Goal: Navigation & Orientation: Find specific page/section

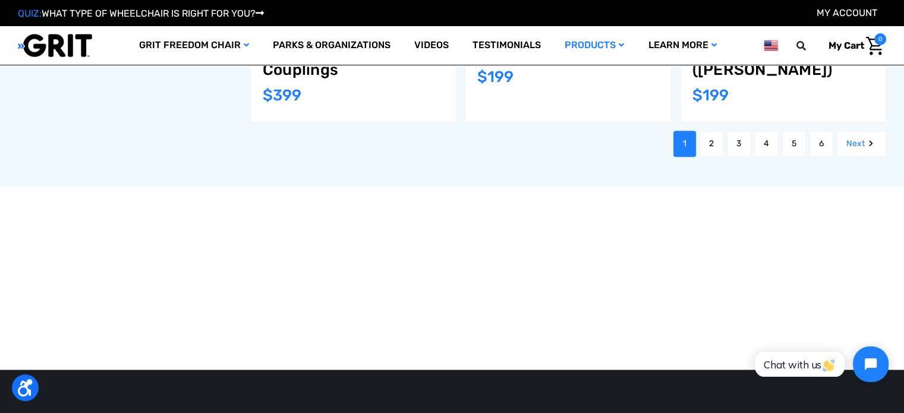
scroll to position [1519, 0]
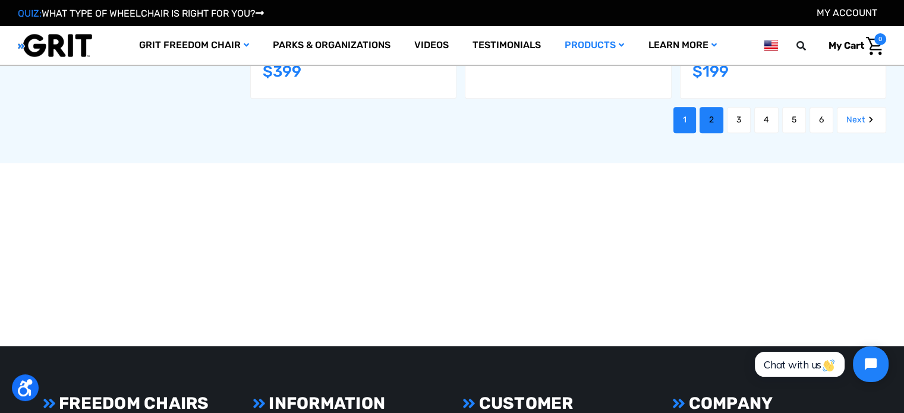
click at [704, 115] on link "2" at bounding box center [711, 120] width 24 height 26
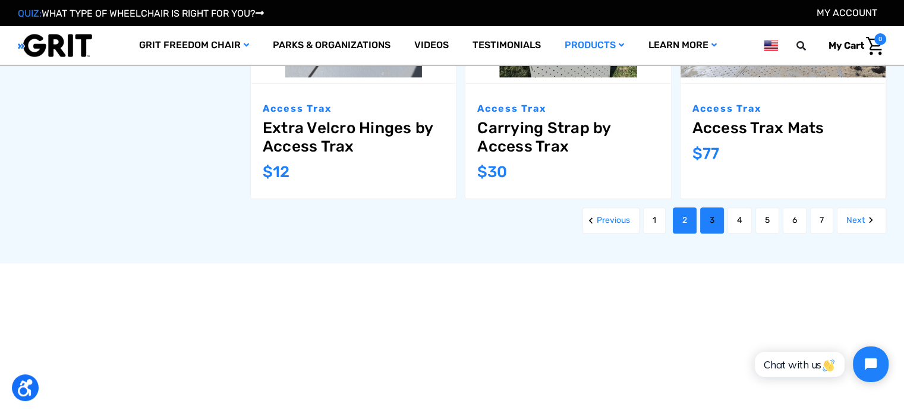
scroll to position [1402, 0]
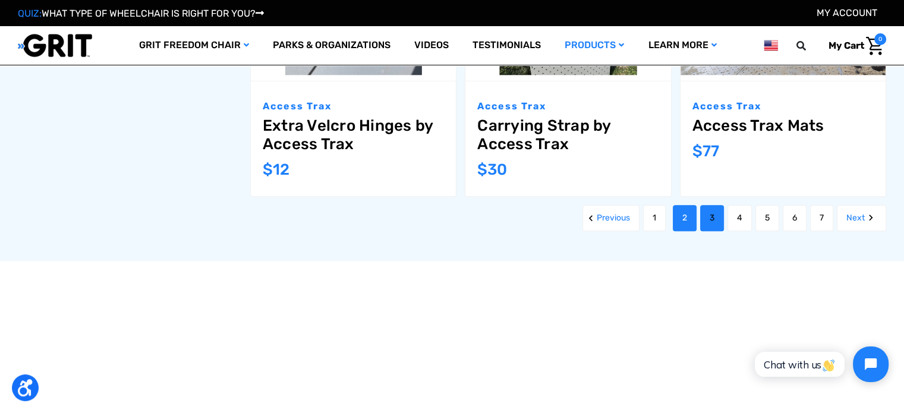
click at [711, 214] on link "3" at bounding box center [712, 218] width 24 height 26
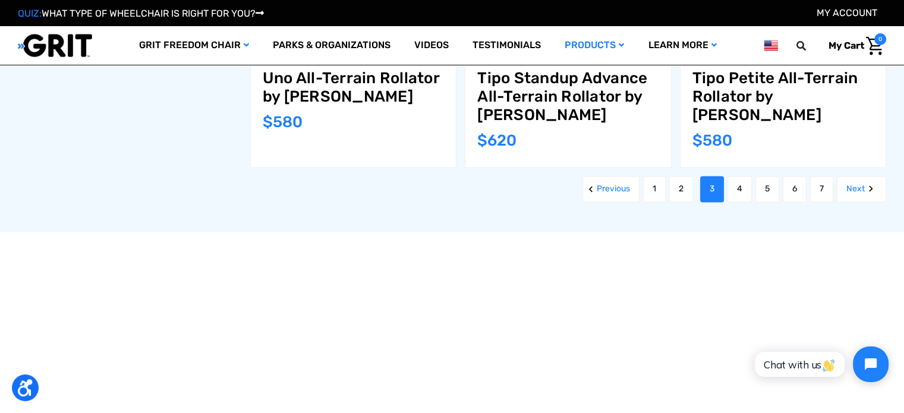
scroll to position [1545, 0]
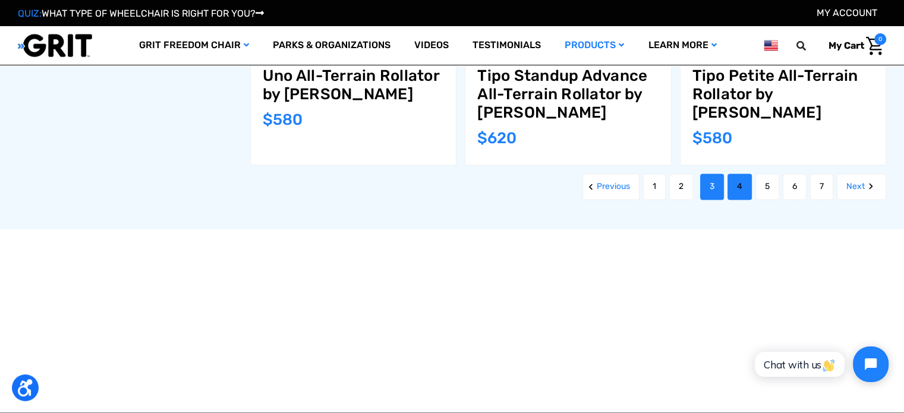
click at [734, 174] on link "4" at bounding box center [739, 187] width 24 height 26
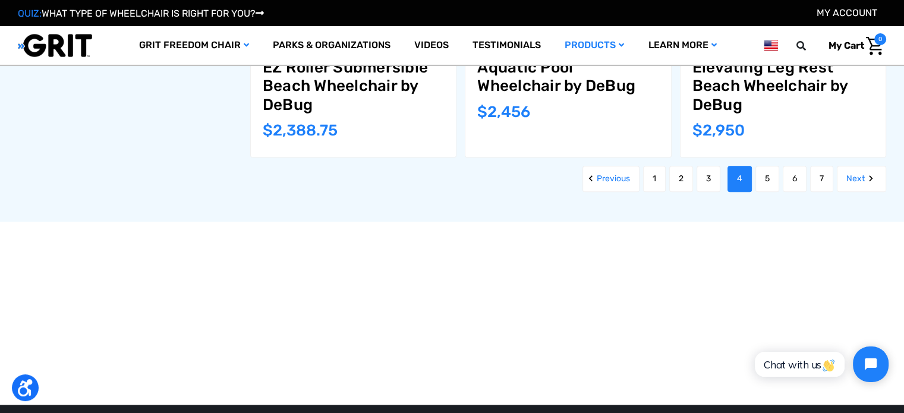
scroll to position [1521, 0]
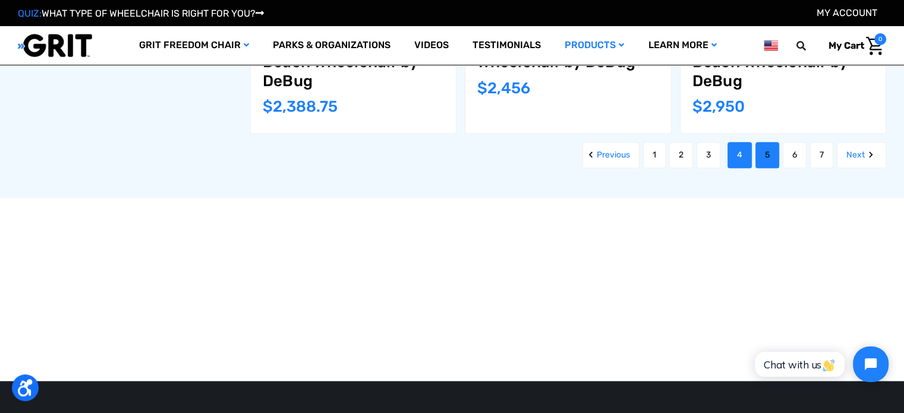
click at [757, 142] on link "5" at bounding box center [767, 155] width 24 height 26
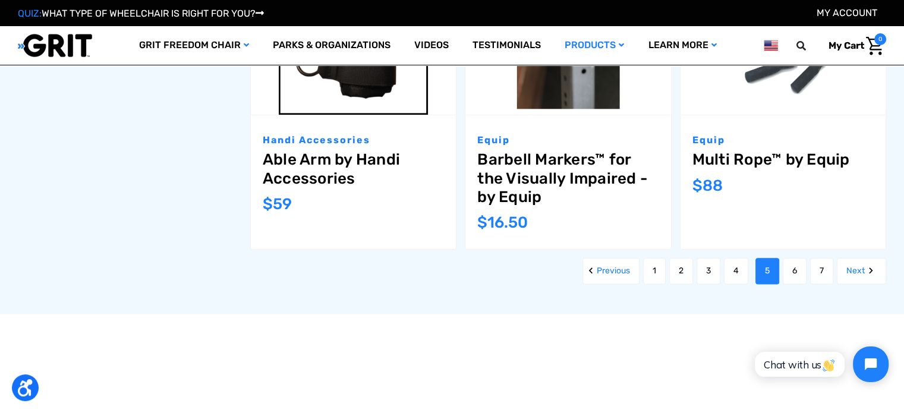
scroll to position [1545, 0]
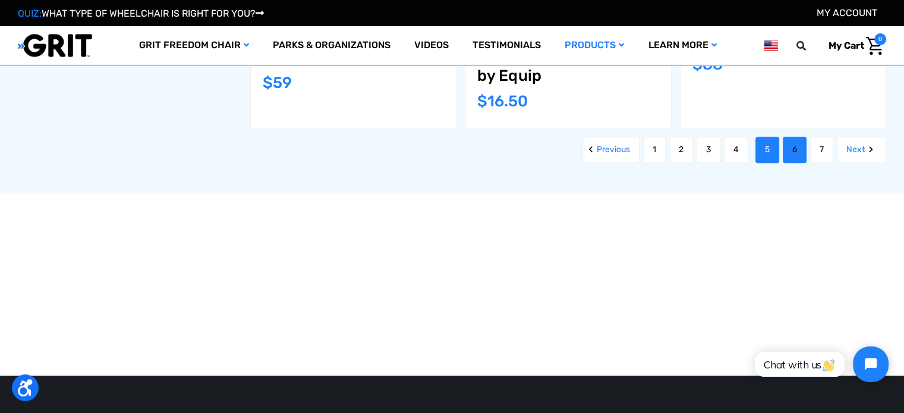
click at [793, 144] on link "6" at bounding box center [795, 150] width 24 height 26
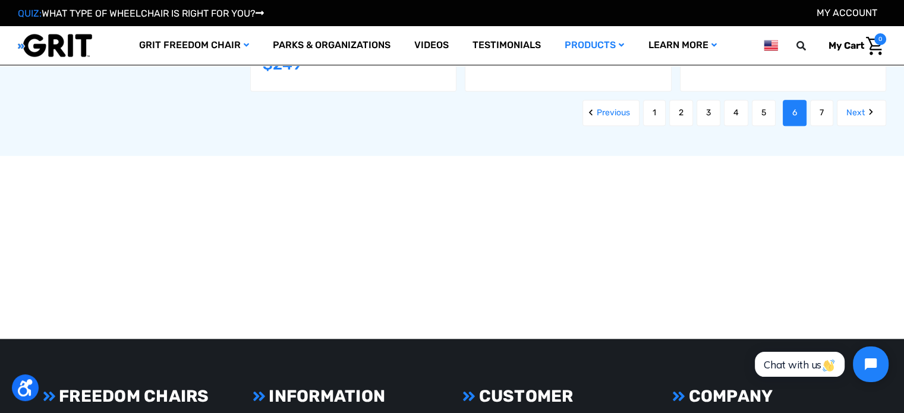
scroll to position [1521, 0]
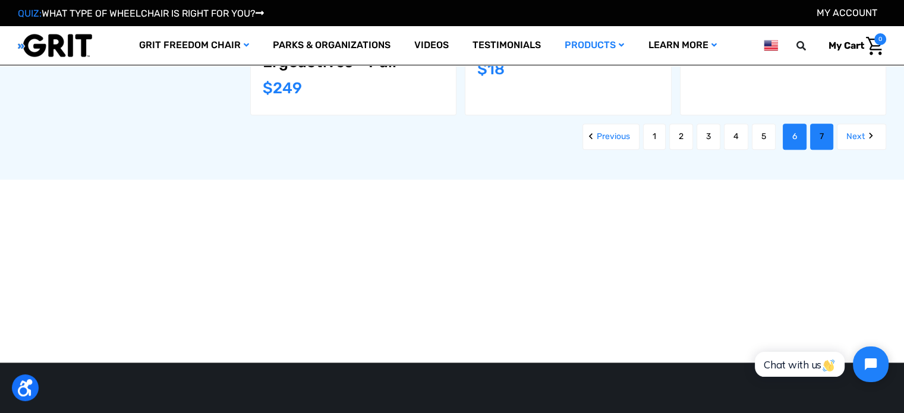
click at [812, 135] on link "7" at bounding box center [821, 137] width 23 height 26
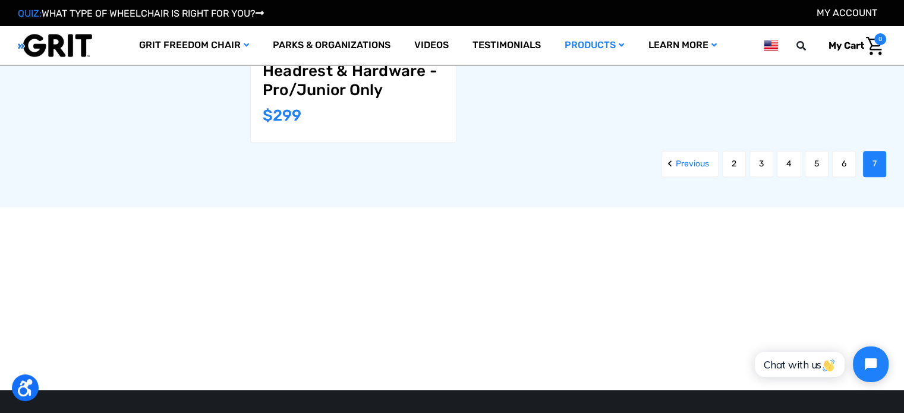
scroll to position [1426, 0]
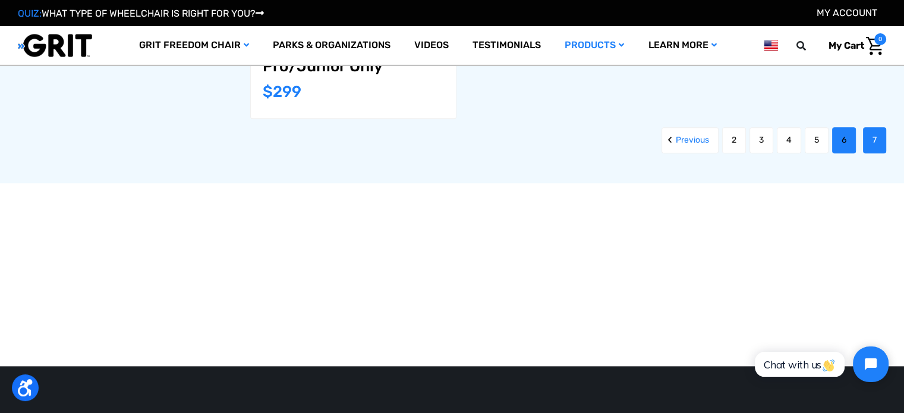
click at [838, 135] on link "6" at bounding box center [844, 140] width 24 height 26
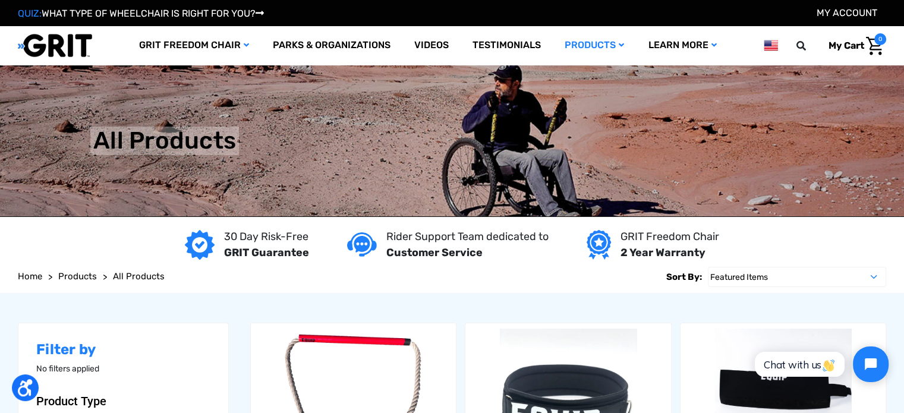
click at [141, 275] on span "All Products" at bounding box center [139, 276] width 52 height 11
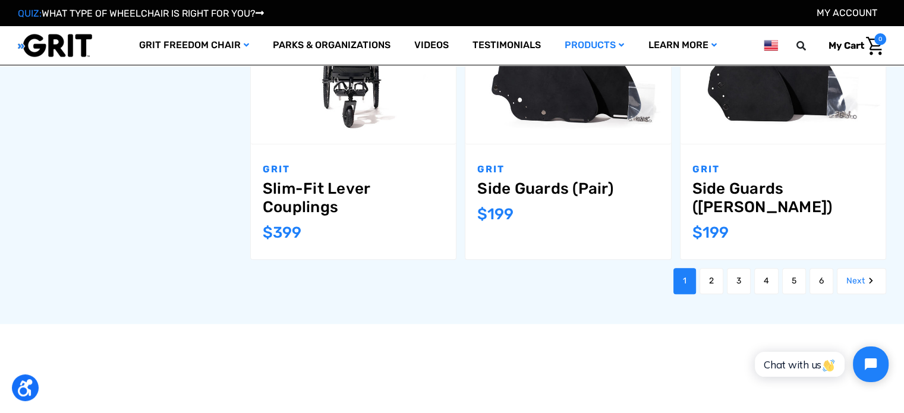
scroll to position [1521, 0]
